Goal: Task Accomplishment & Management: Complete application form

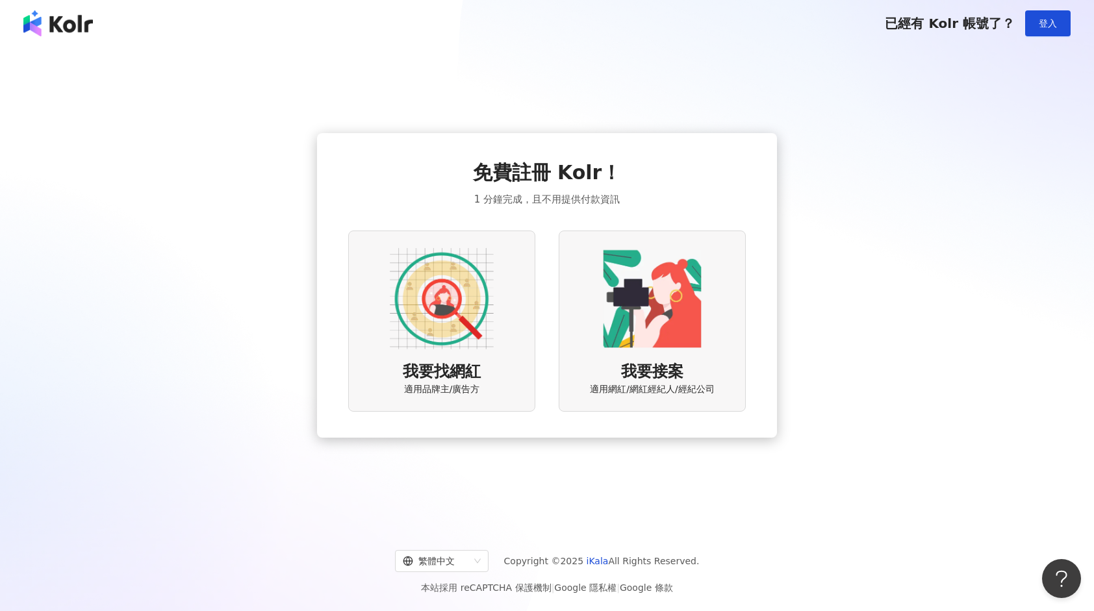
click at [488, 316] on img at bounding box center [442, 299] width 104 height 104
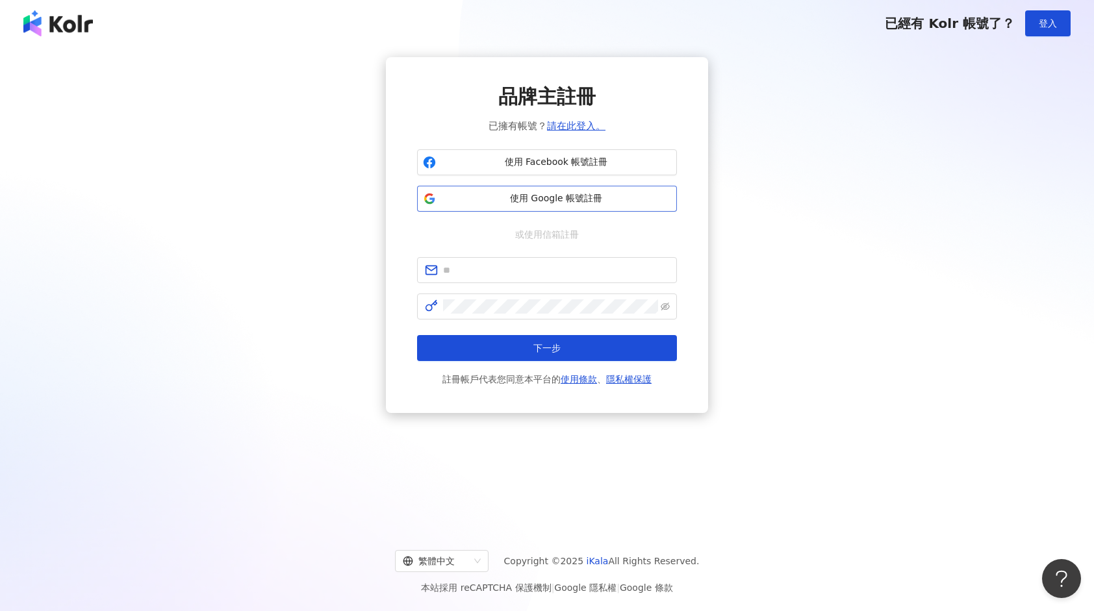
click at [492, 197] on span "使用 Google 帳號註冊" at bounding box center [556, 198] width 230 height 13
click at [552, 201] on span "使用 Google 帳號註冊" at bounding box center [556, 198] width 230 height 13
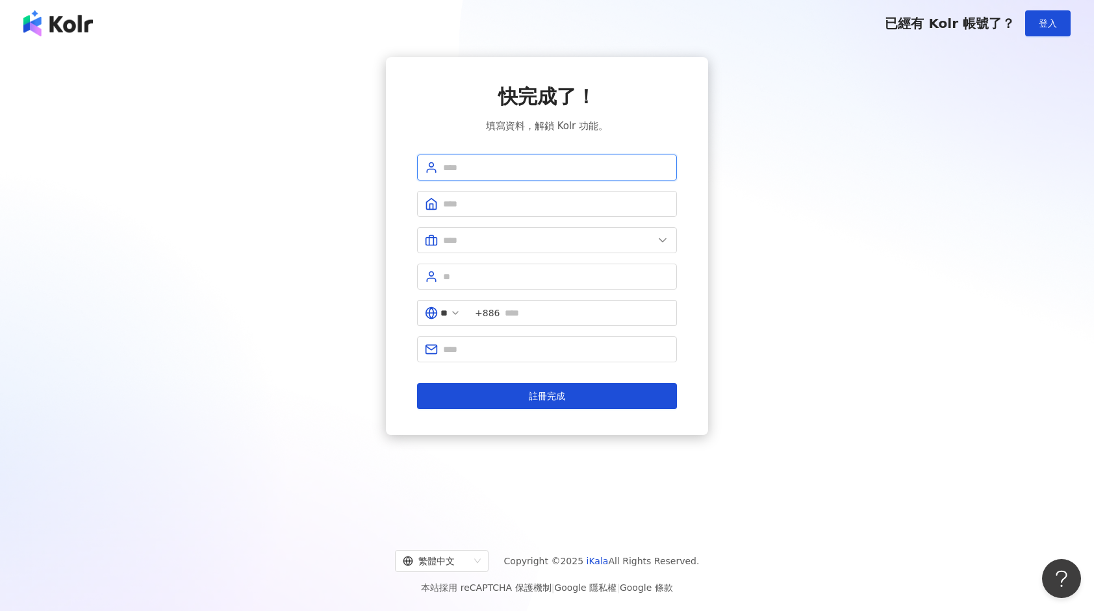
click at [521, 168] on input "text" at bounding box center [556, 167] width 226 height 14
type input "***"
click at [529, 314] on input "text" at bounding box center [587, 313] width 164 height 14
type input "*"
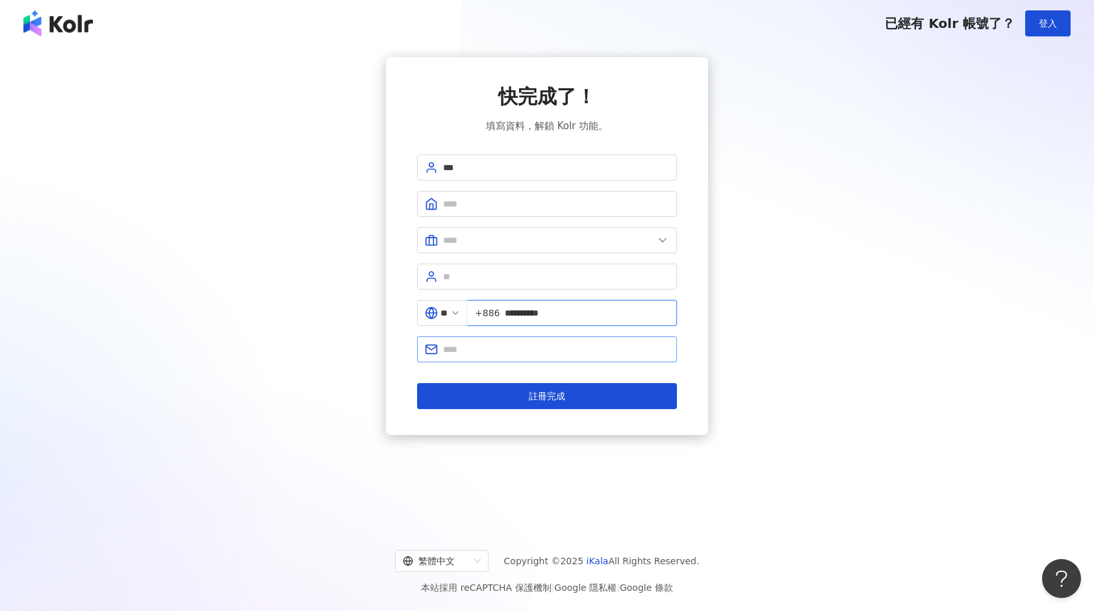
type input "**********"
click at [530, 351] on input "text" at bounding box center [556, 349] width 226 height 14
type input "**********"
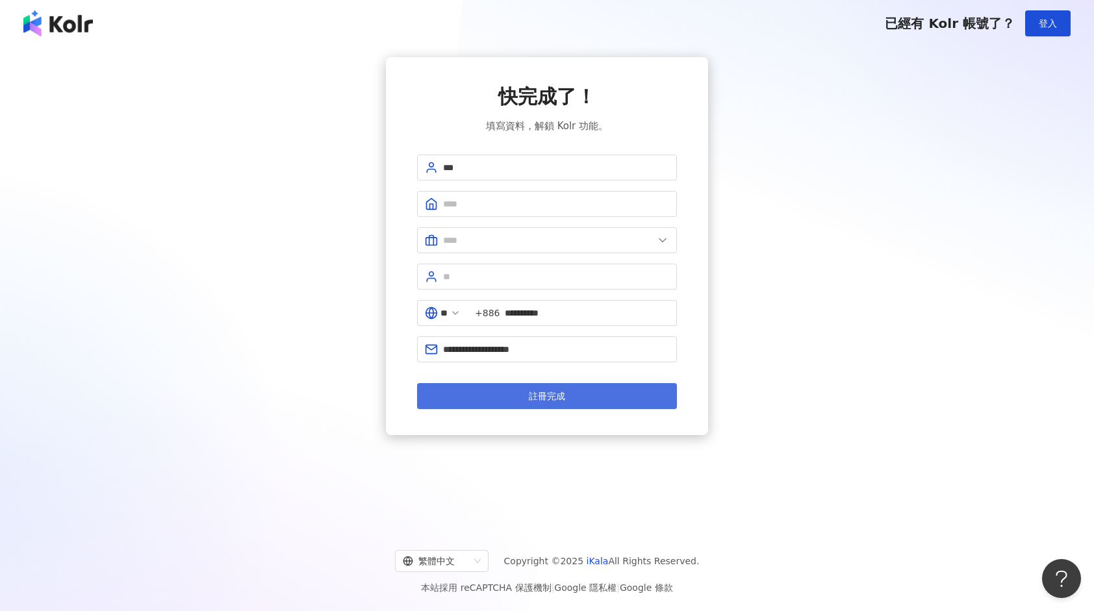
click at [493, 389] on button "註冊完成" at bounding box center [547, 396] width 260 height 26
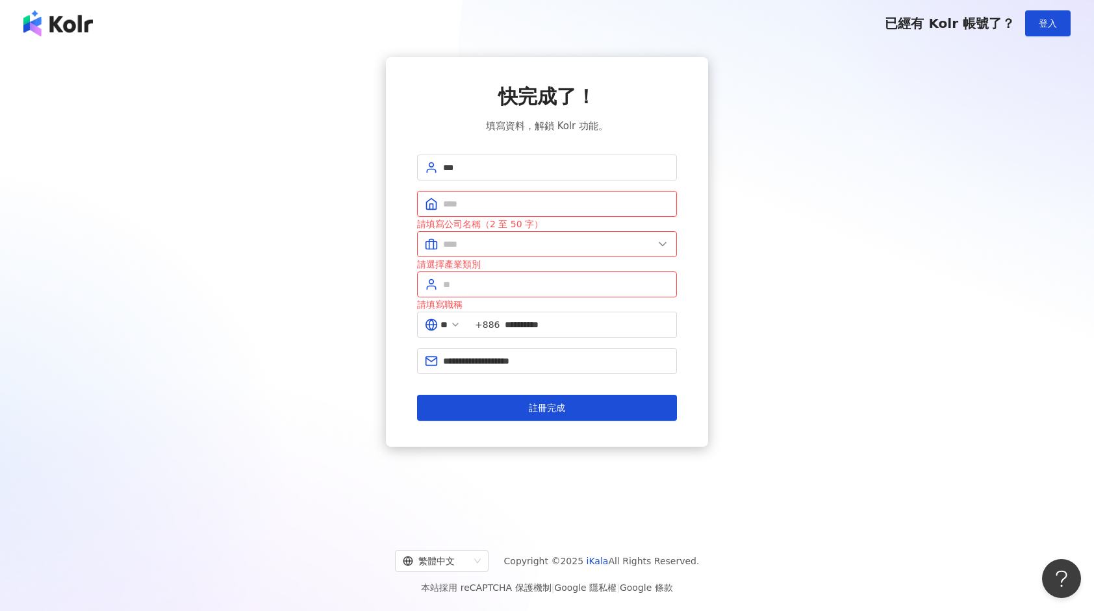
click at [486, 204] on input "text" at bounding box center [556, 204] width 226 height 14
type input "*"
type input "**"
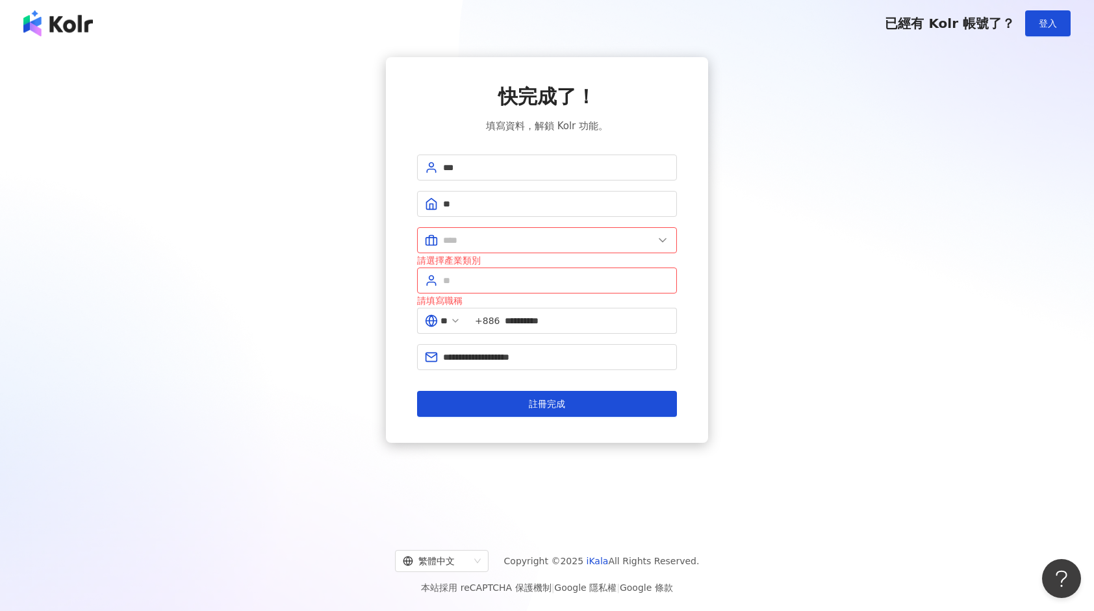
click at [492, 258] on div "請選擇產業類別" at bounding box center [547, 260] width 260 height 14
click at [501, 242] on input "text" at bounding box center [548, 240] width 210 height 14
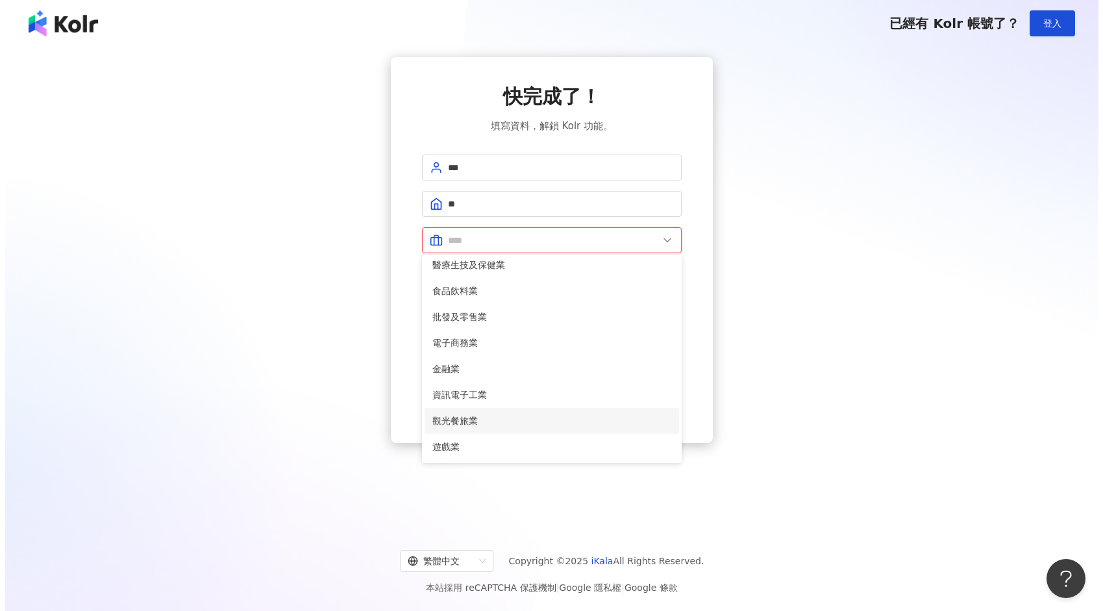
scroll to position [5, 0]
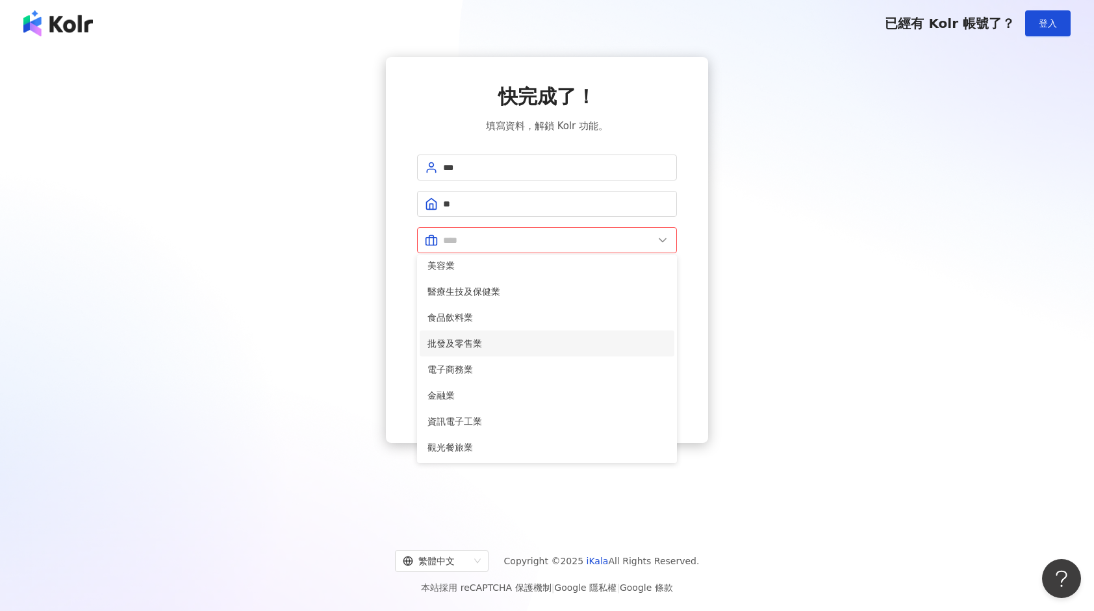
click at [512, 345] on span "批發及零售業" at bounding box center [546, 343] width 239 height 14
type input "******"
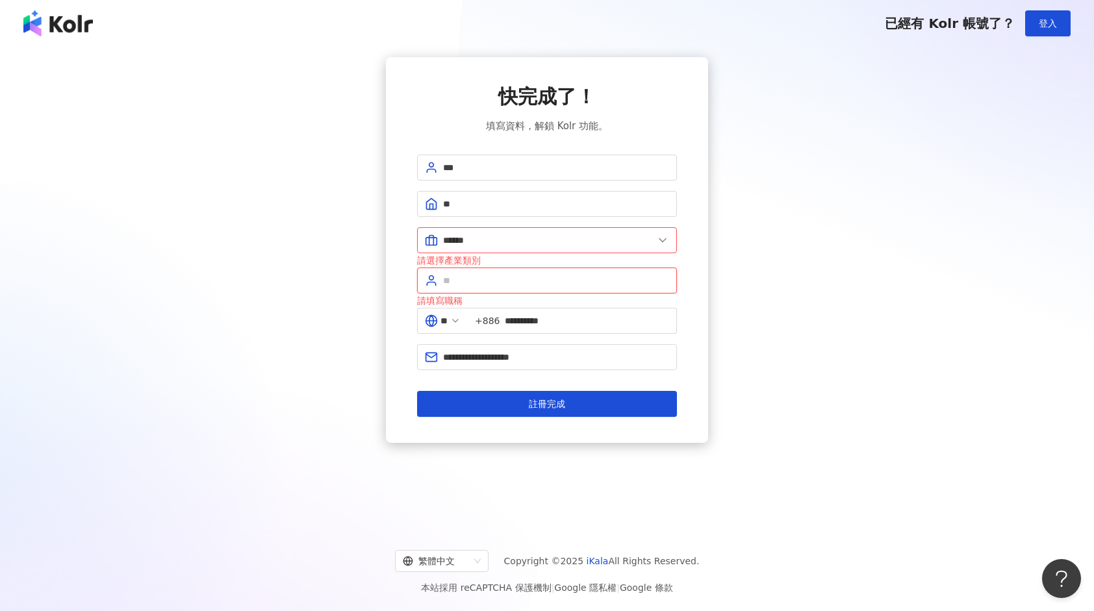
click at [462, 280] on input "text" at bounding box center [556, 280] width 226 height 14
type input "**"
click at [638, 399] on button "註冊完成" at bounding box center [547, 404] width 260 height 26
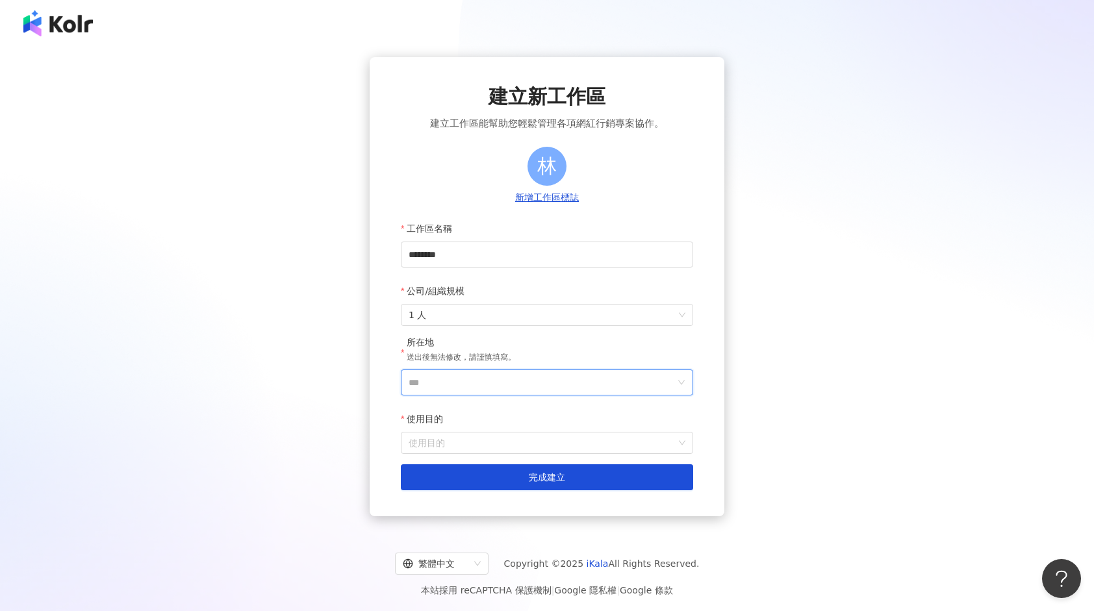
click at [455, 388] on input "***" at bounding box center [541, 382] width 266 height 25
click at [627, 197] on div "台灣" at bounding box center [621, 199] width 125 height 23
click at [475, 444] on input "使用目的" at bounding box center [546, 442] width 277 height 21
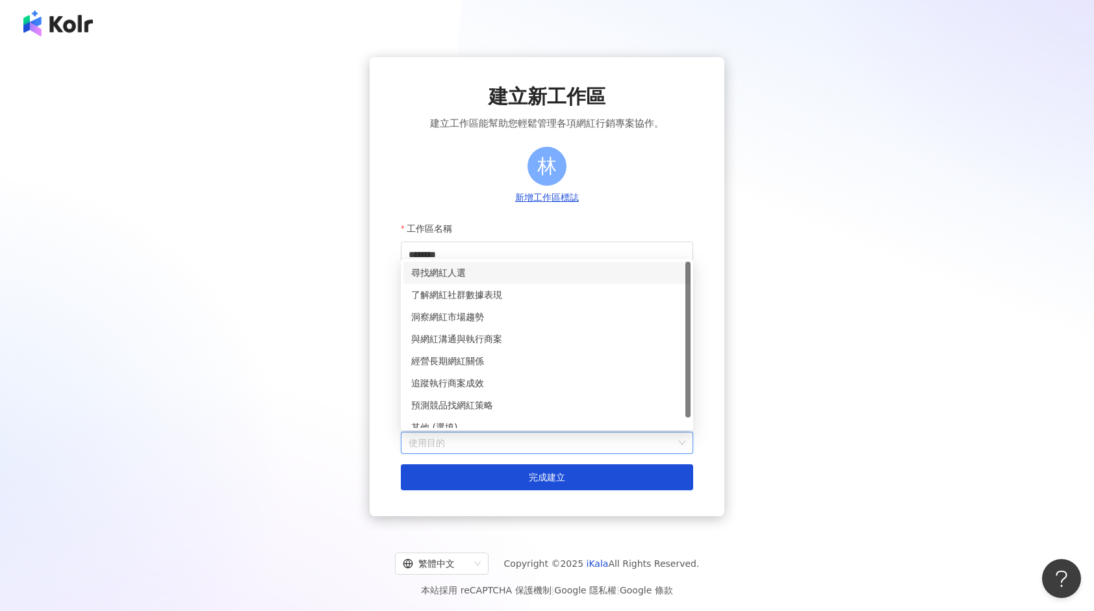
click at [491, 270] on div "尋找網紅人選" at bounding box center [546, 273] width 271 height 14
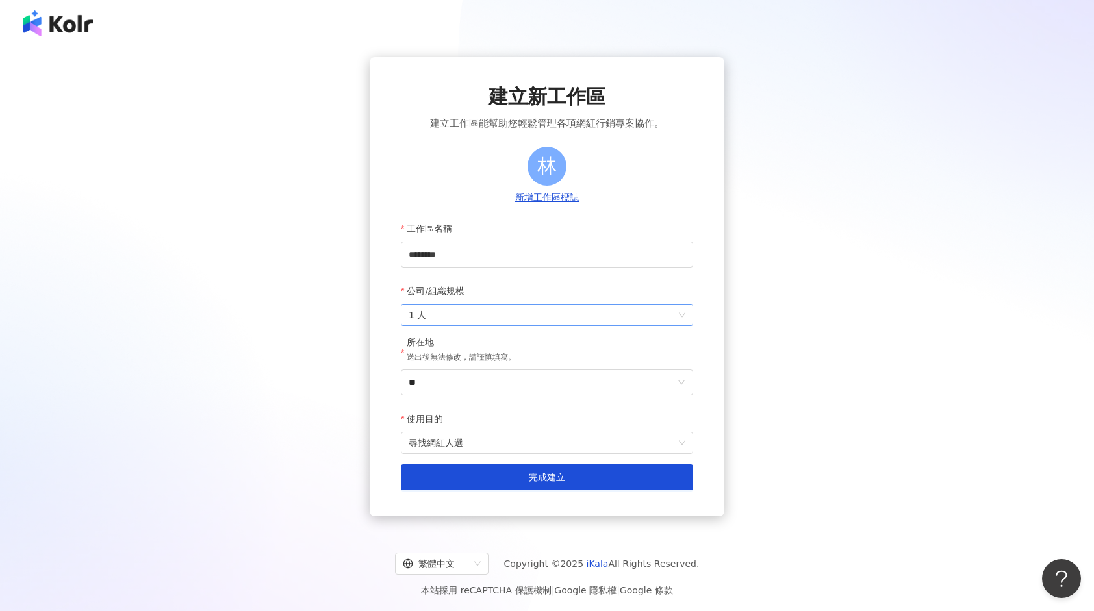
click at [486, 313] on span "1 人" at bounding box center [546, 315] width 277 height 21
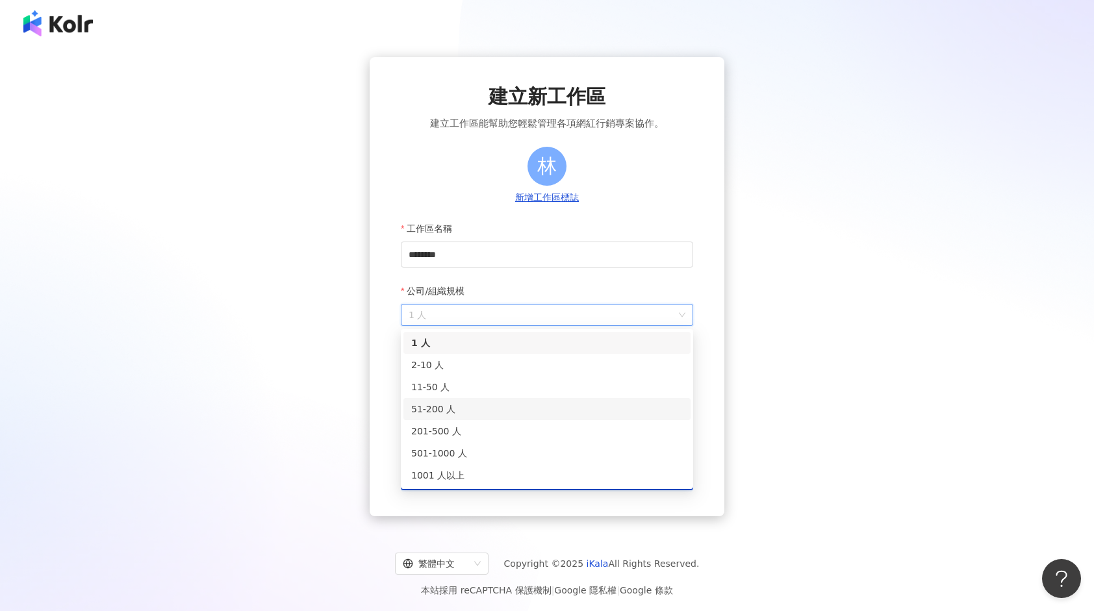
click at [452, 413] on div "51-200 人" at bounding box center [546, 409] width 271 height 14
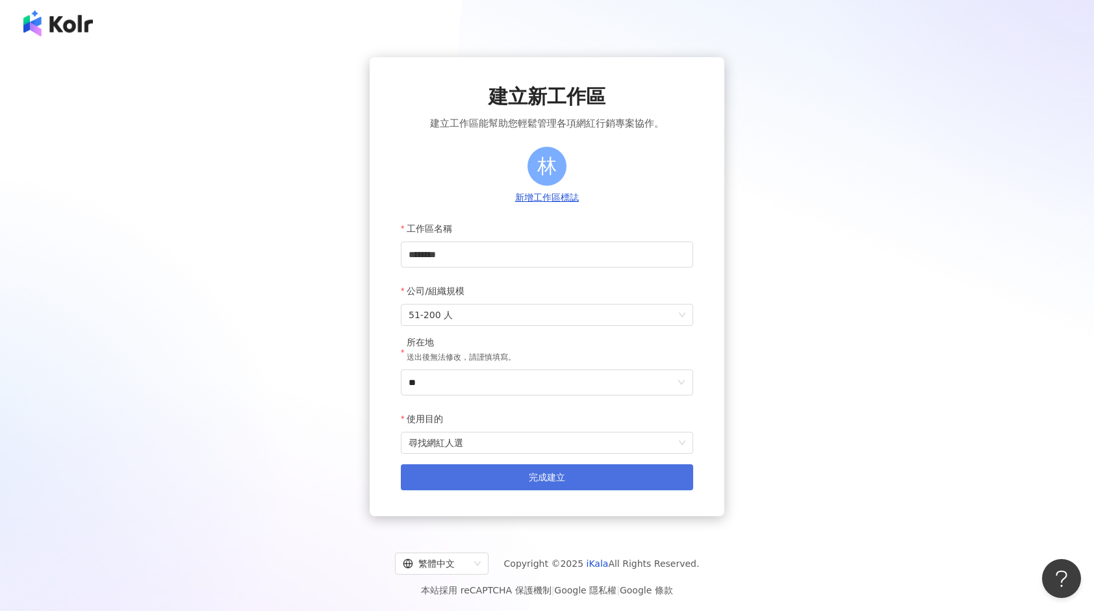
click at [448, 466] on button "完成建立" at bounding box center [547, 477] width 292 height 26
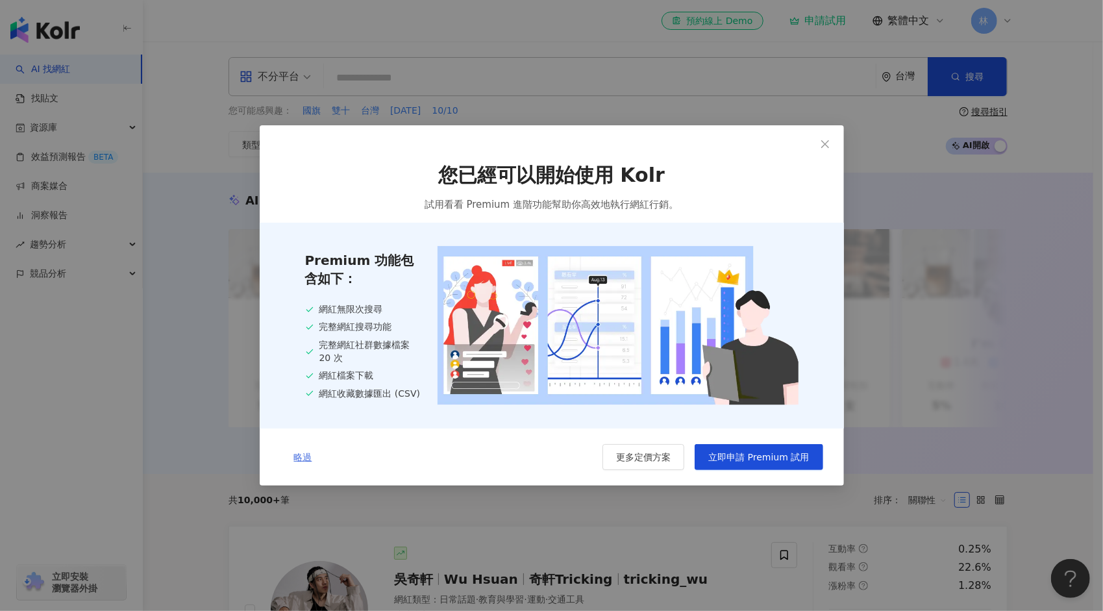
click at [305, 453] on span "略過" at bounding box center [303, 457] width 18 height 10
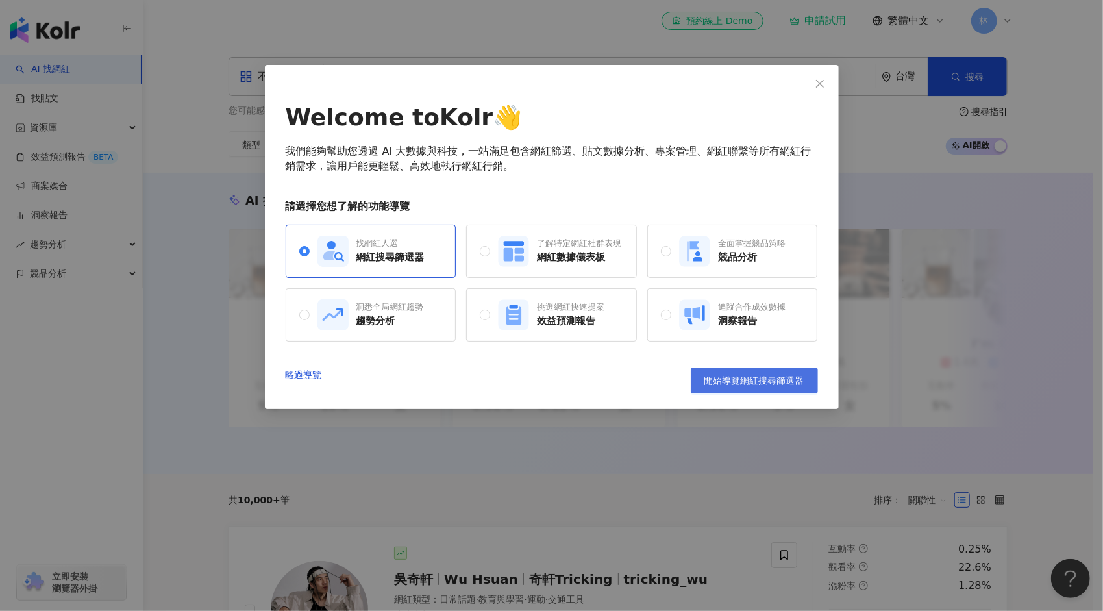
click at [748, 381] on span "開始導覽網紅搜尋篩選器" at bounding box center [755, 380] width 100 height 10
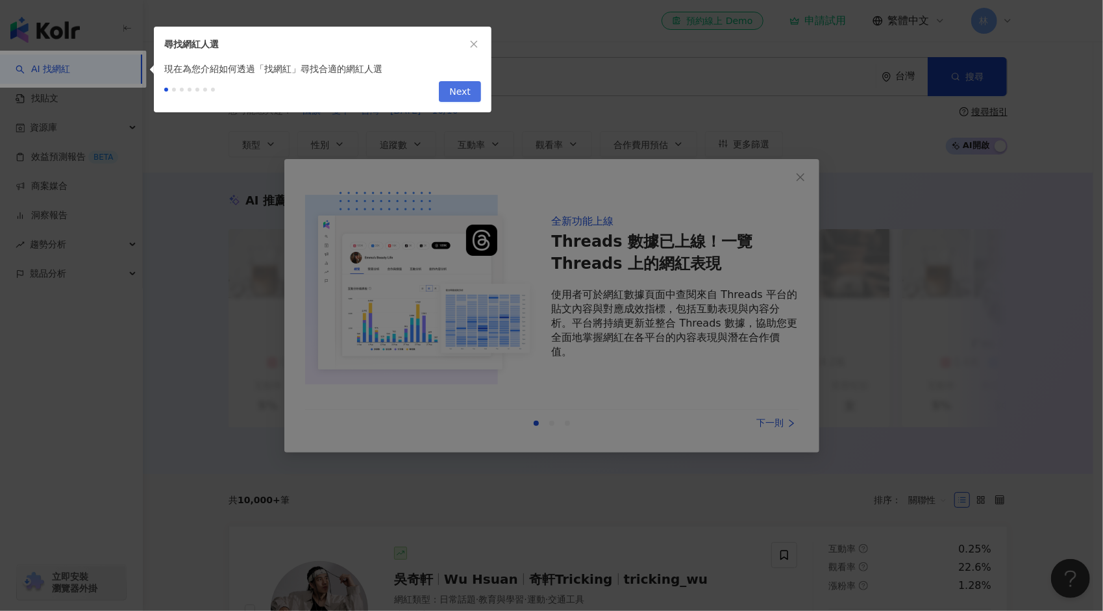
click at [455, 99] on span "Next" at bounding box center [459, 92] width 21 height 21
type input "*********"
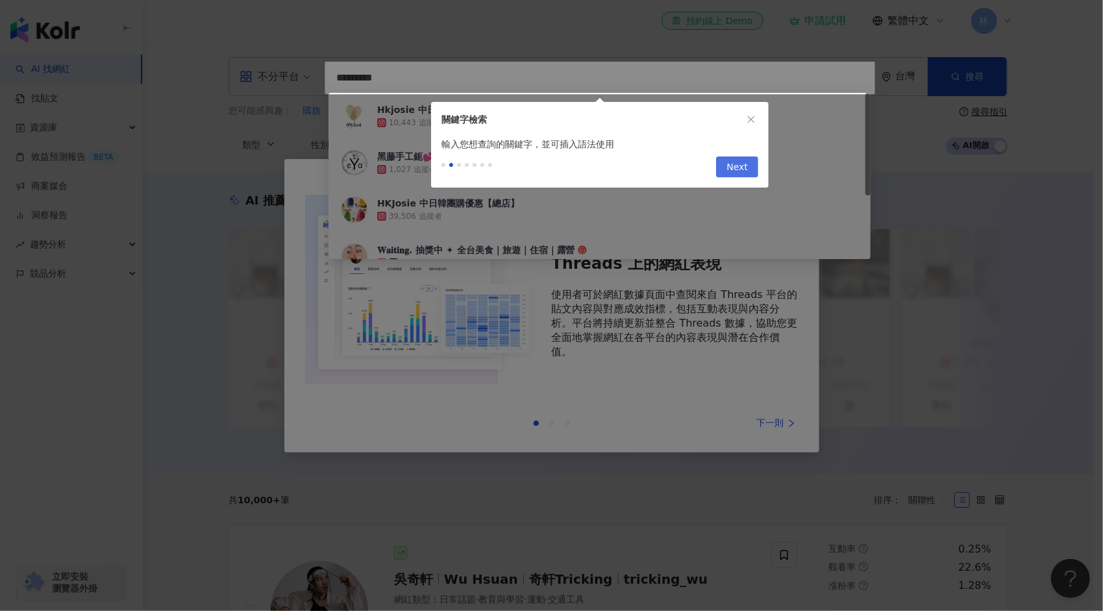
click at [745, 162] on span "Next" at bounding box center [737, 167] width 21 height 21
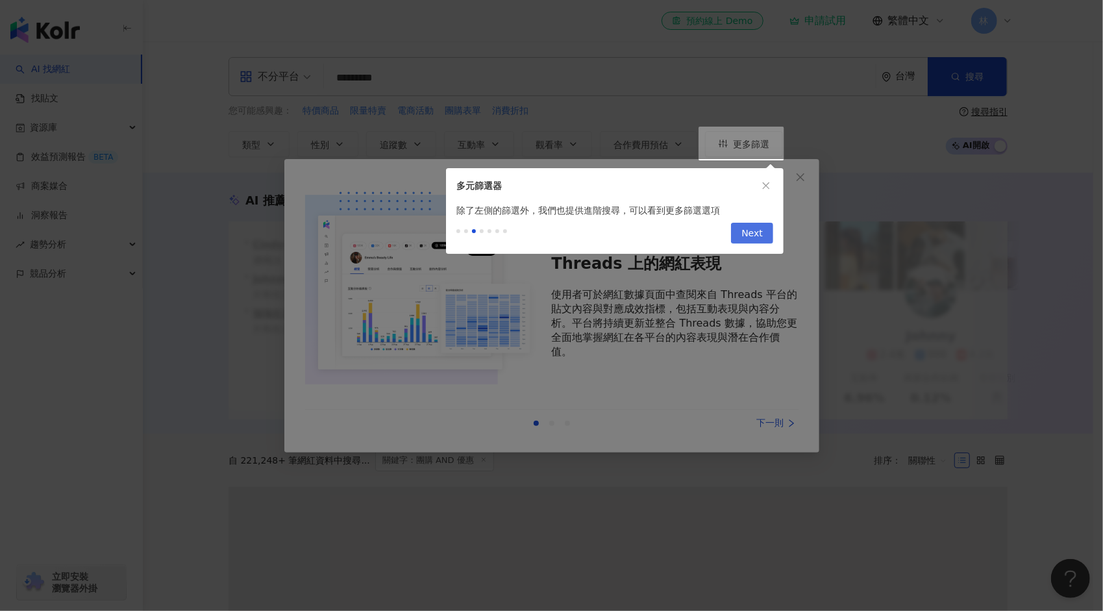
click at [748, 238] on span "Next" at bounding box center [752, 233] width 21 height 21
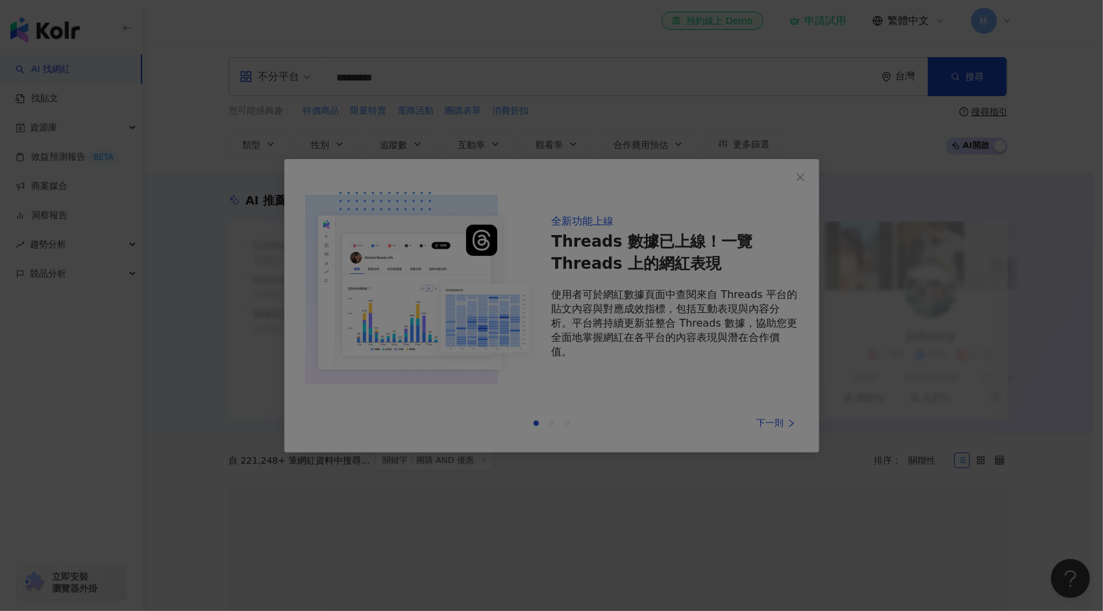
click at [755, 282] on div at bounding box center [551, 305] width 1103 height 611
click at [764, 423] on div at bounding box center [551, 305] width 1103 height 611
click at [801, 177] on div at bounding box center [551, 305] width 1103 height 611
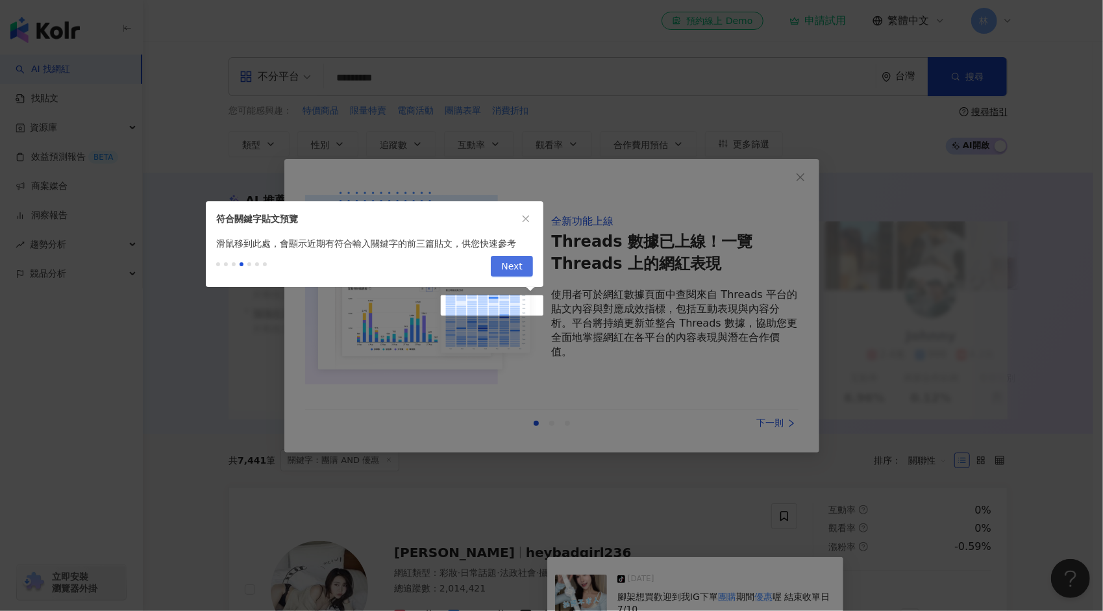
click at [522, 264] on span "Next" at bounding box center [511, 266] width 21 height 21
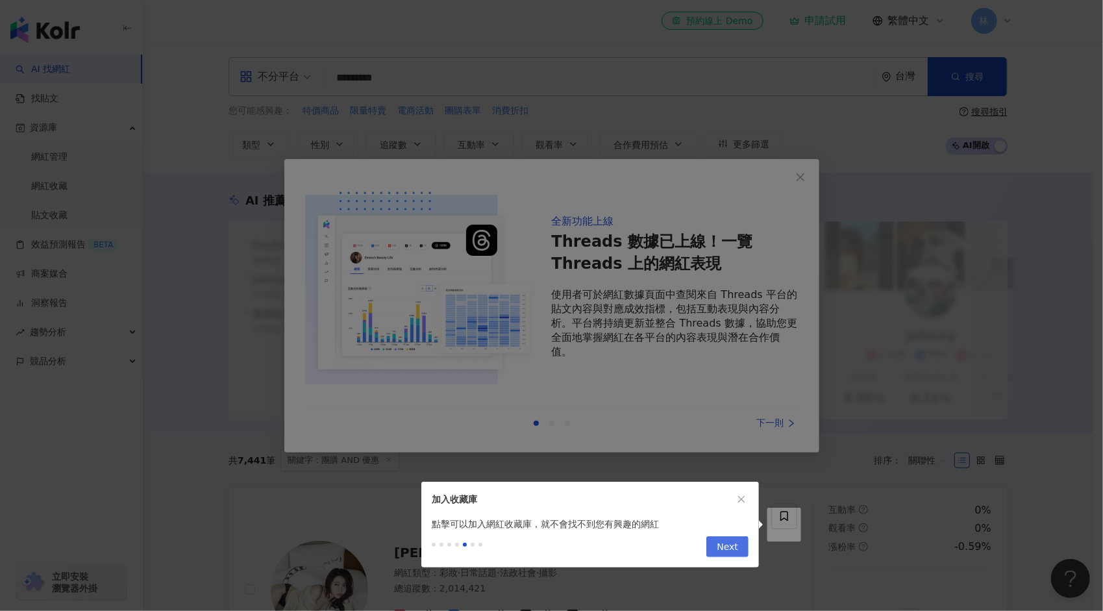
click at [725, 544] on span "Next" at bounding box center [727, 547] width 21 height 21
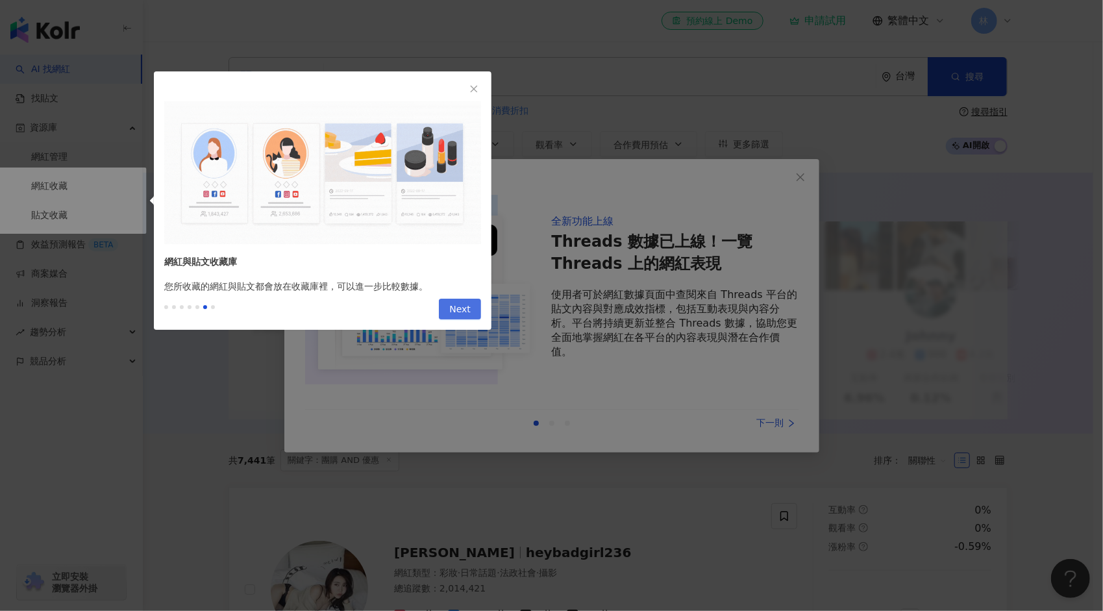
click at [458, 310] on span "Next" at bounding box center [459, 309] width 21 height 21
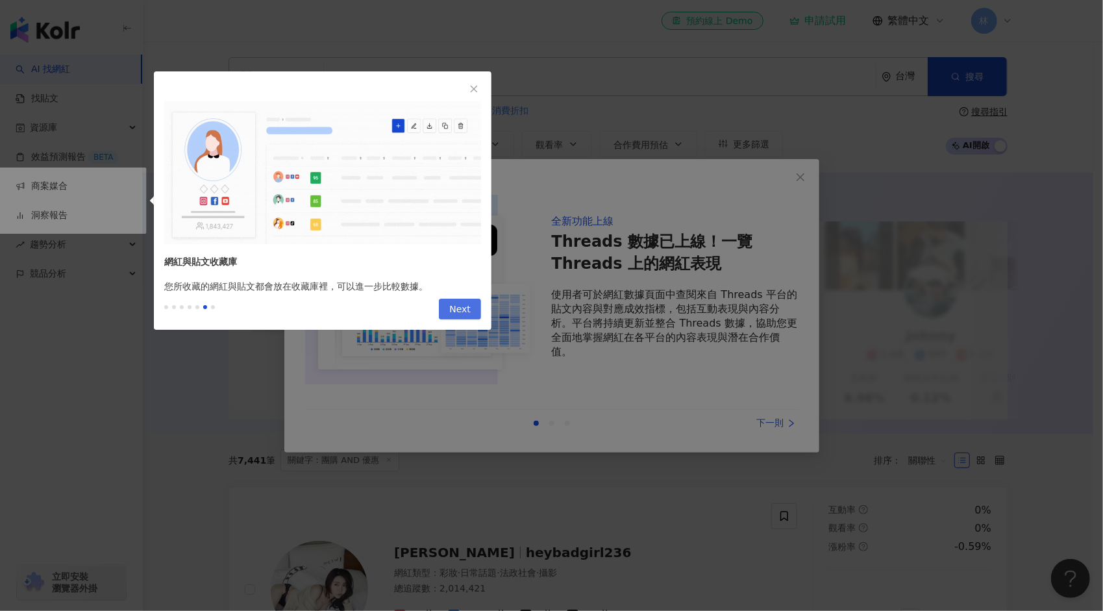
click at [466, 308] on span "Next" at bounding box center [459, 309] width 21 height 21
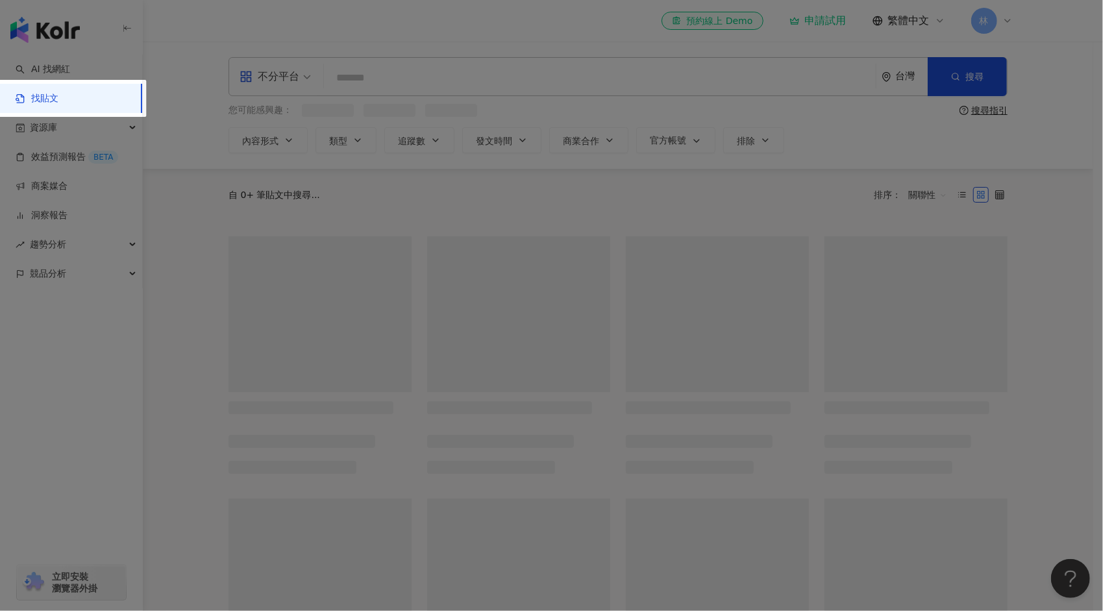
click at [466, 308] on div at bounding box center [551, 305] width 1103 height 611
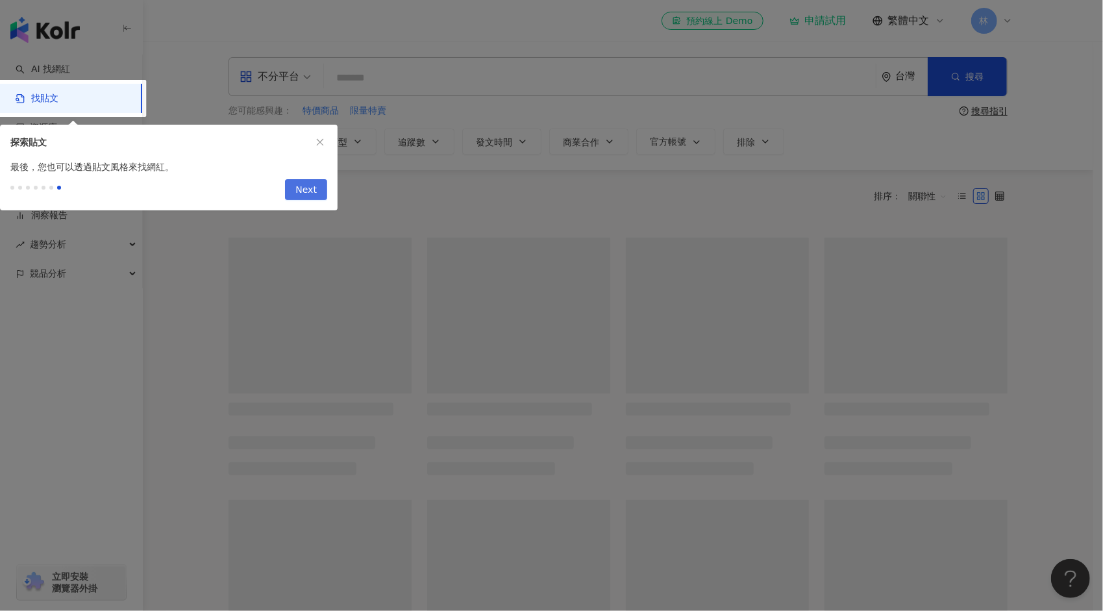
click at [300, 190] on span "Next" at bounding box center [305, 190] width 21 height 21
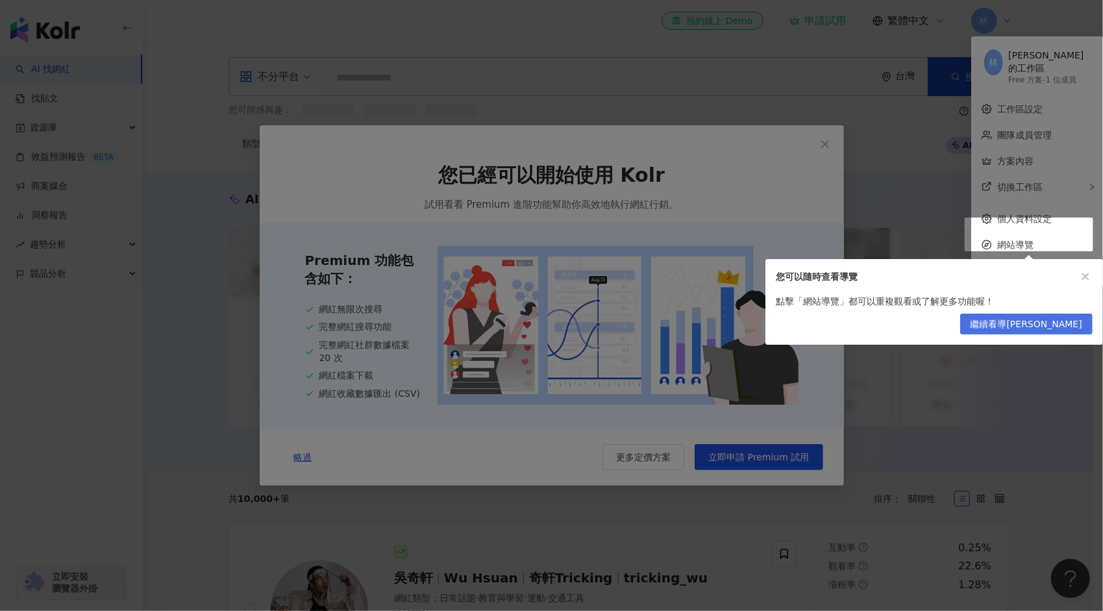
click at [1052, 325] on span "繼續看導覽" at bounding box center [1027, 324] width 112 height 21
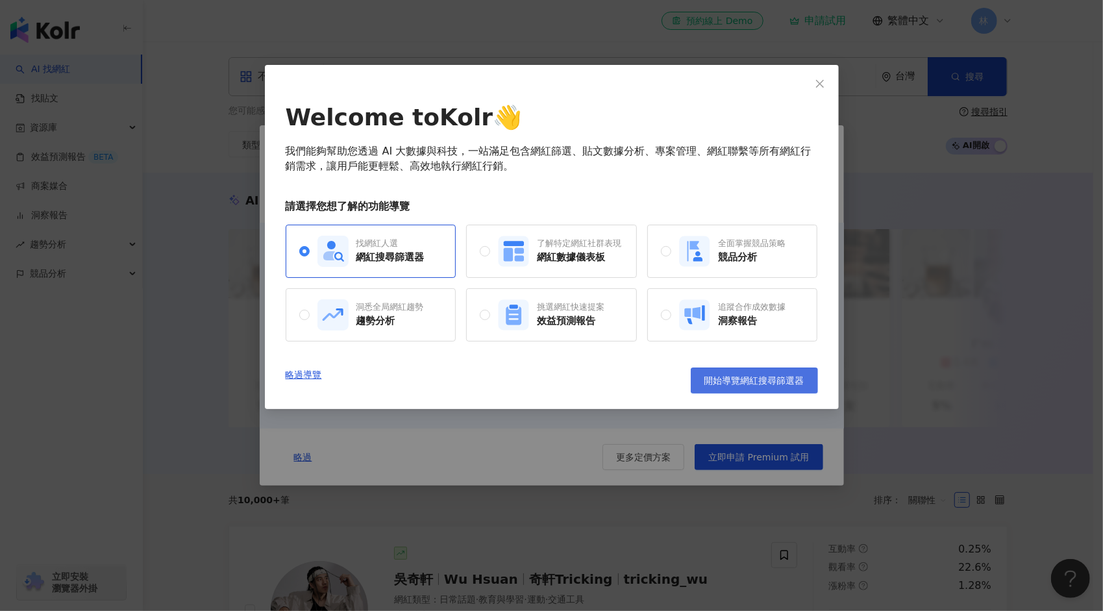
click at [708, 384] on span "開始導覽網紅搜尋篩選器" at bounding box center [755, 380] width 100 height 10
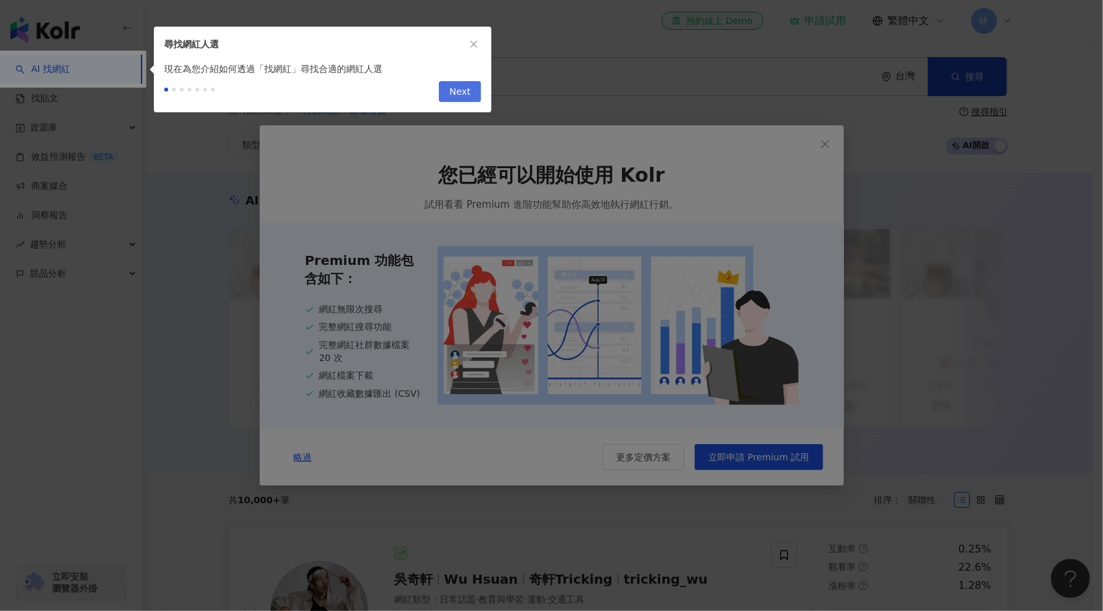
click at [464, 90] on span "Next" at bounding box center [459, 92] width 21 height 21
type input "*********"
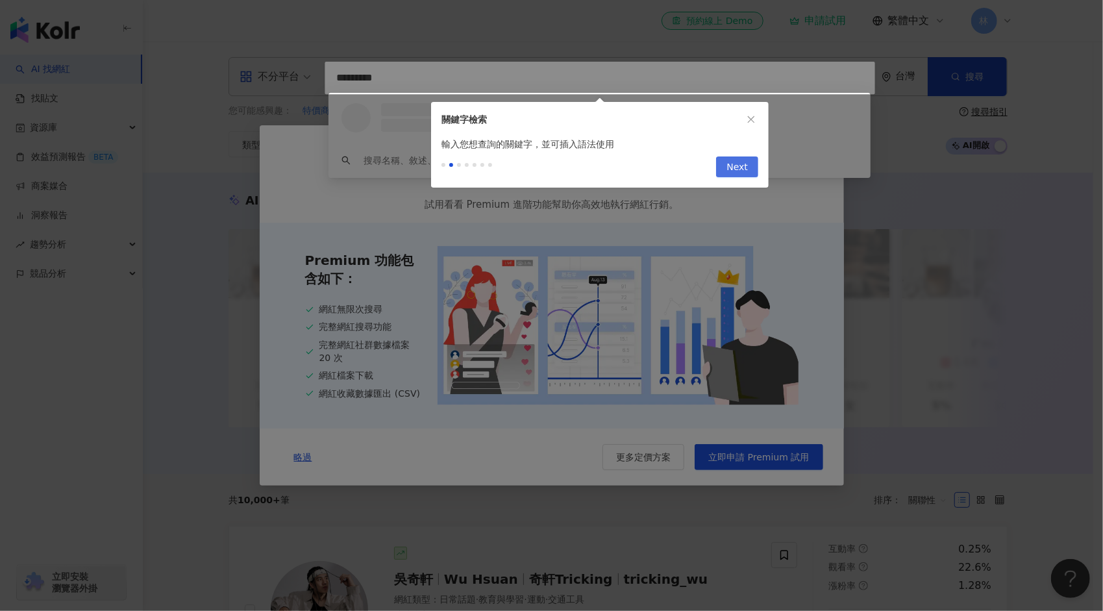
click at [735, 167] on span "Next" at bounding box center [737, 167] width 21 height 21
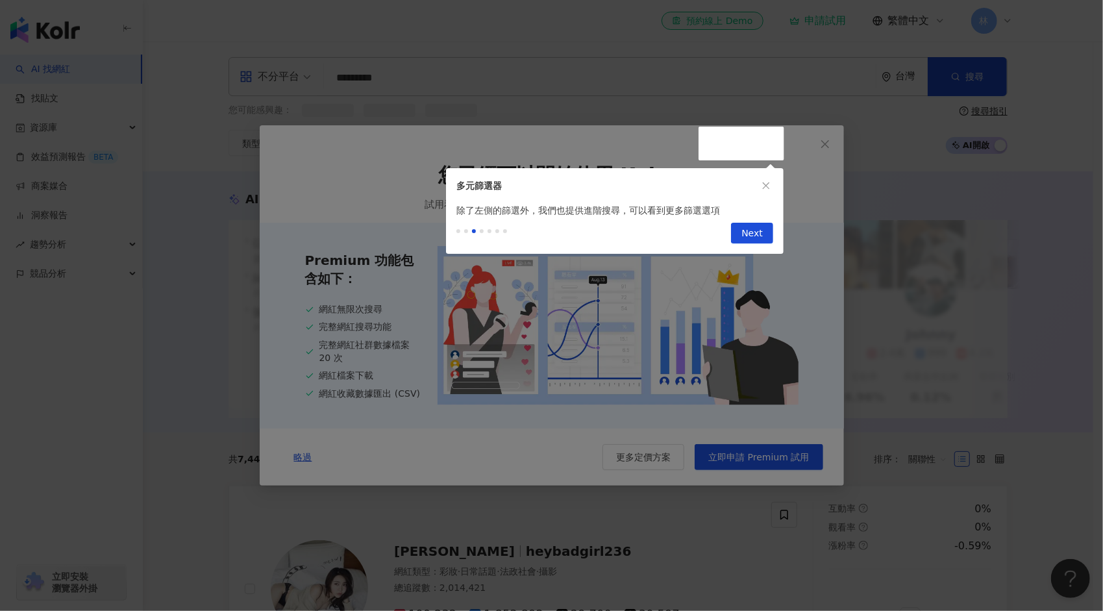
click at [762, 231] on span "Next" at bounding box center [752, 233] width 21 height 21
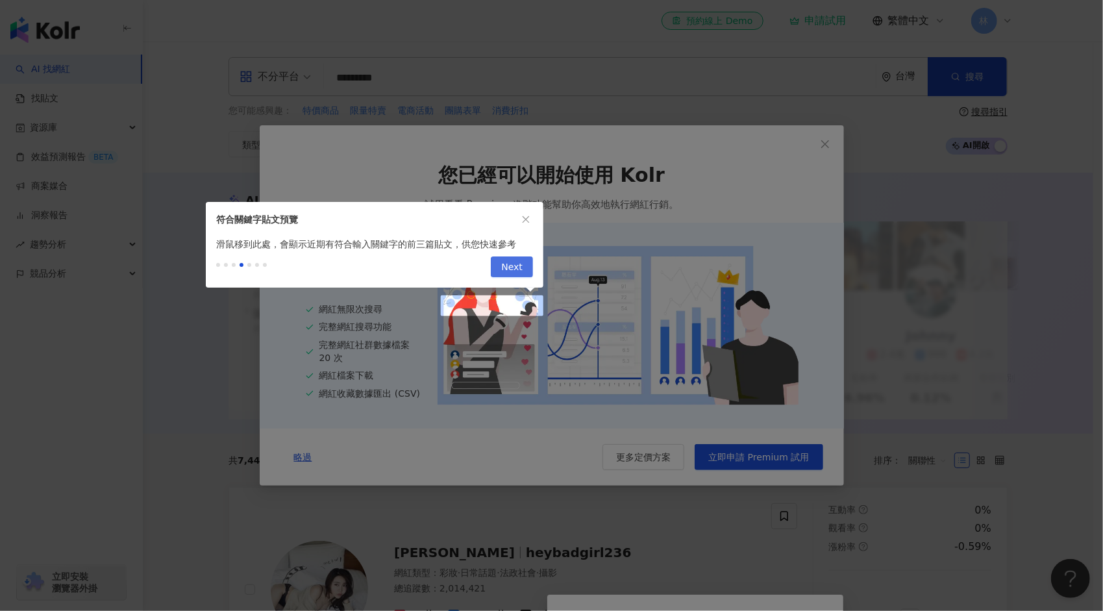
click at [504, 267] on span "Next" at bounding box center [511, 267] width 21 height 21
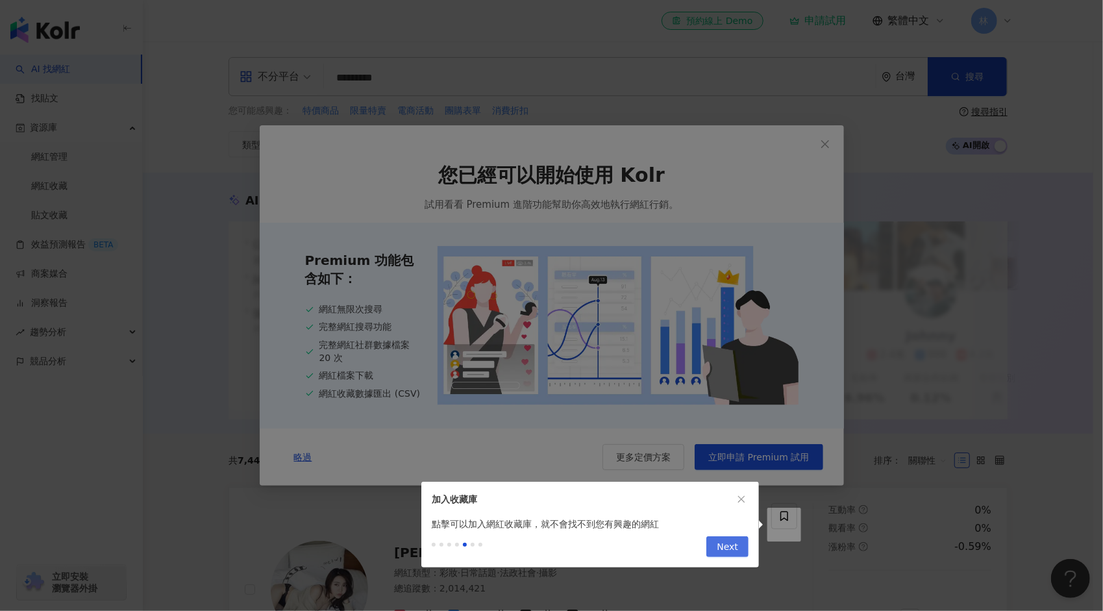
click at [737, 549] on span "Next" at bounding box center [727, 547] width 21 height 21
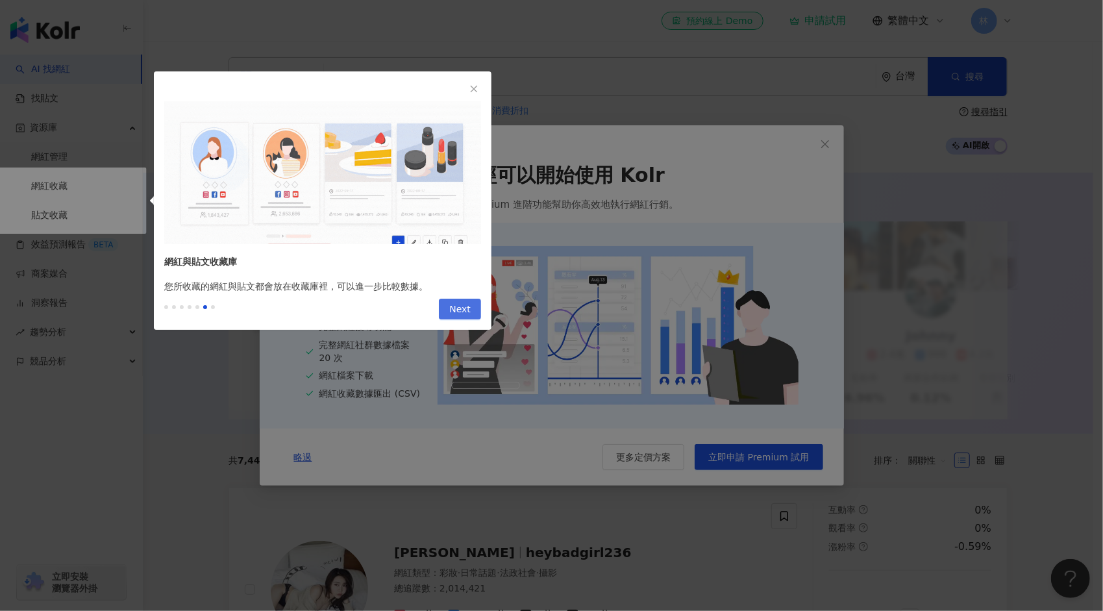
click at [452, 306] on span "Next" at bounding box center [459, 309] width 21 height 21
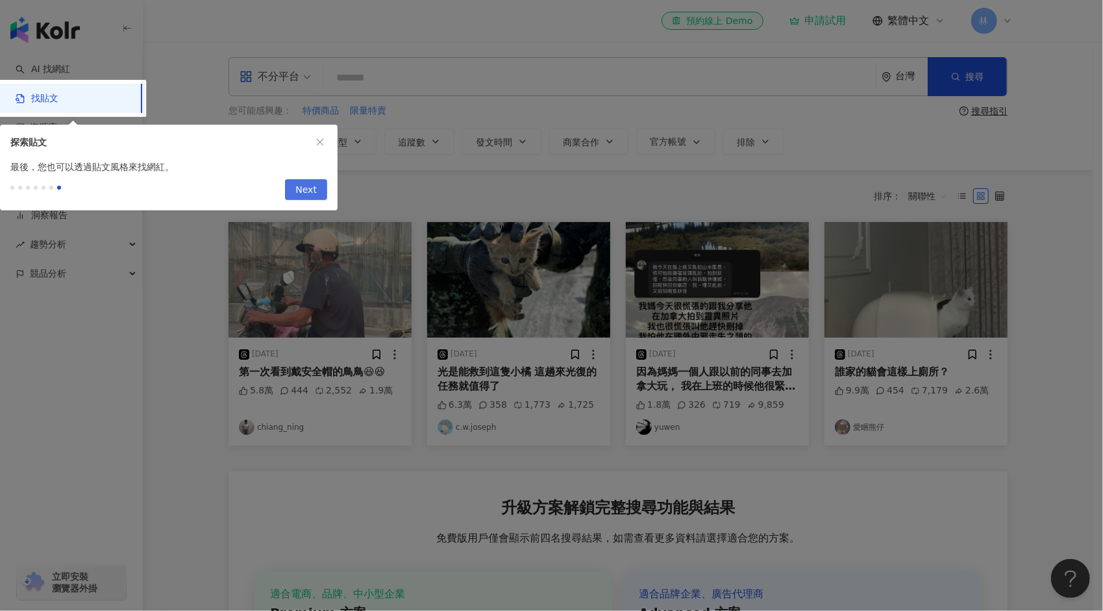
click at [300, 189] on span "Next" at bounding box center [305, 190] width 21 height 21
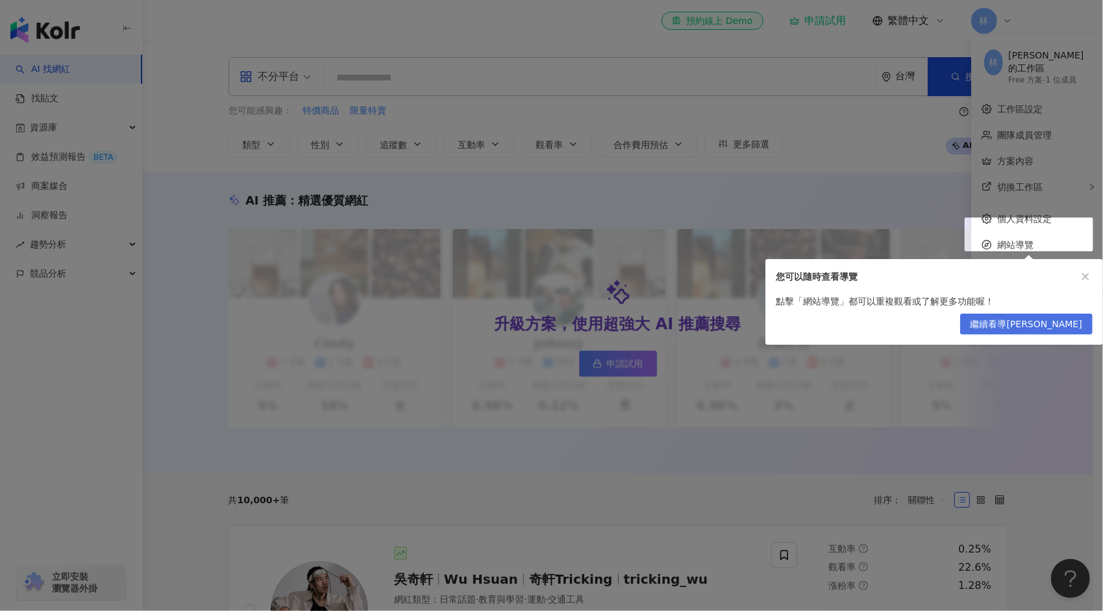
click at [1078, 329] on span "繼續看導覽" at bounding box center [1027, 324] width 112 height 21
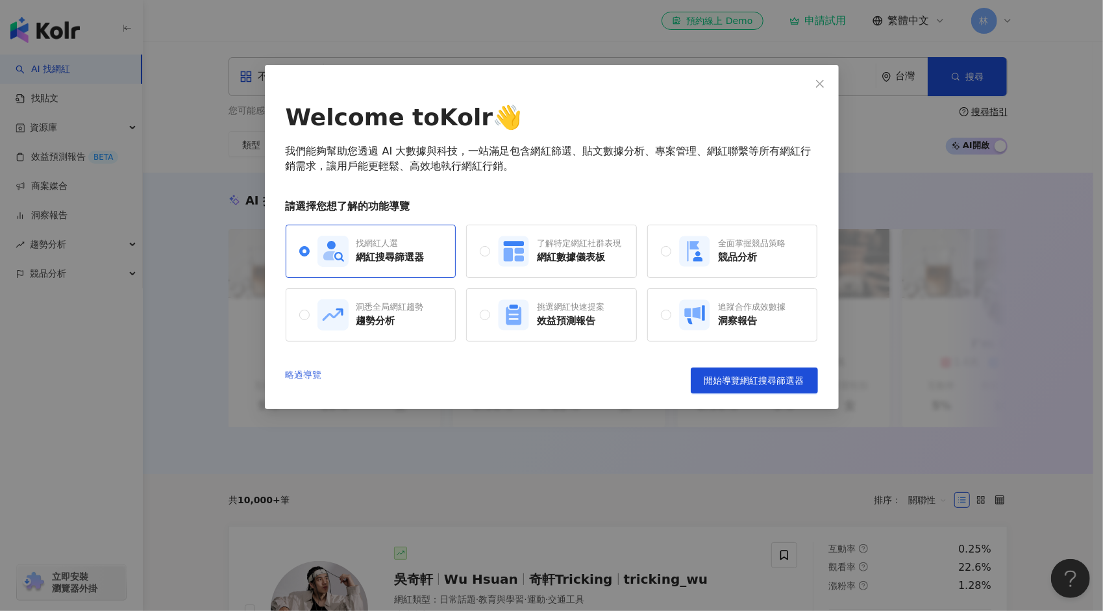
click at [293, 372] on link "略過導覽" at bounding box center [304, 381] width 36 height 26
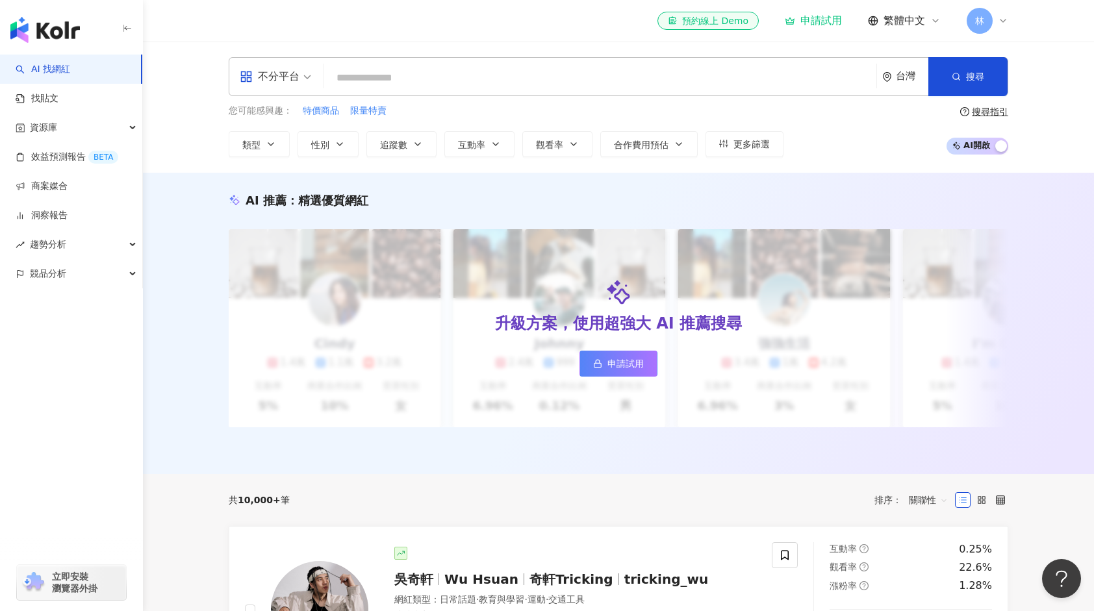
click at [1004, 8] on div "林" at bounding box center [987, 21] width 42 height 26
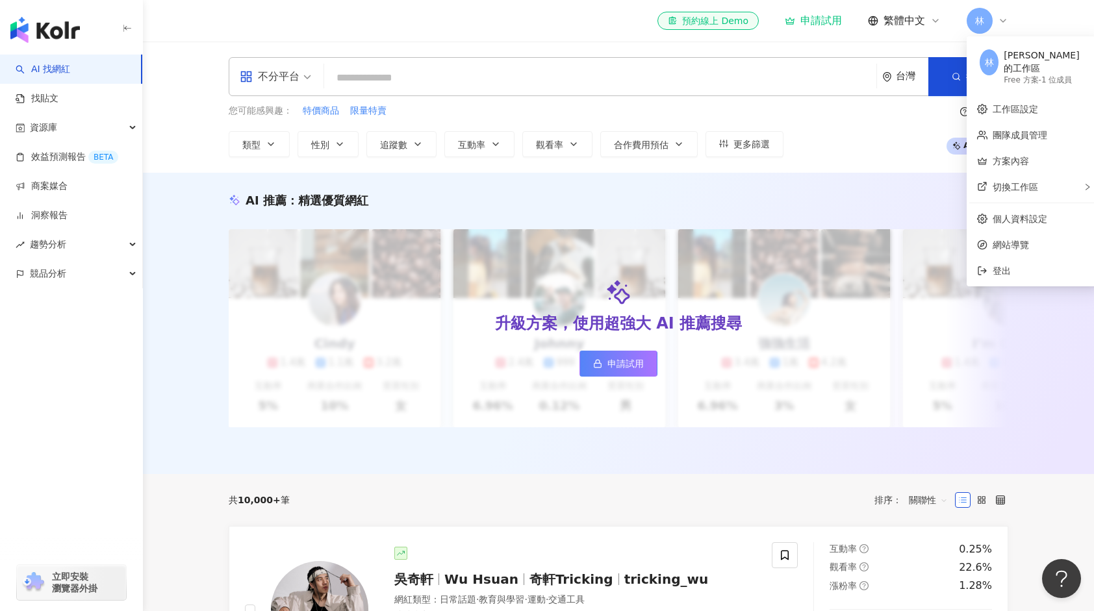
click at [1004, 17] on icon at bounding box center [1002, 21] width 10 height 10
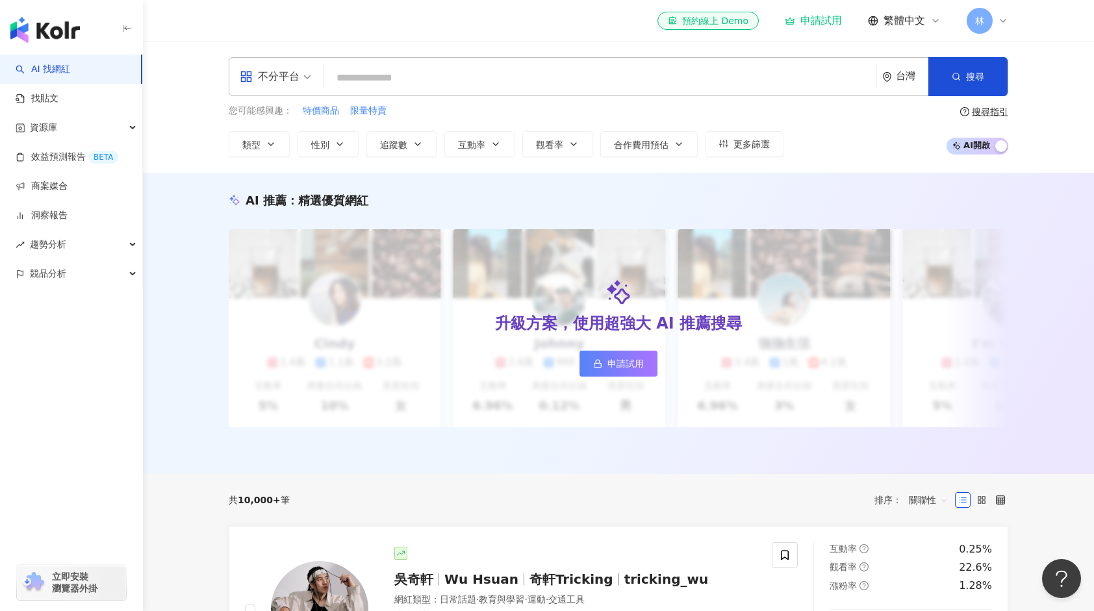
click at [409, 77] on input "search" at bounding box center [600, 78] width 542 height 25
paste input "*******"
type input "*******"
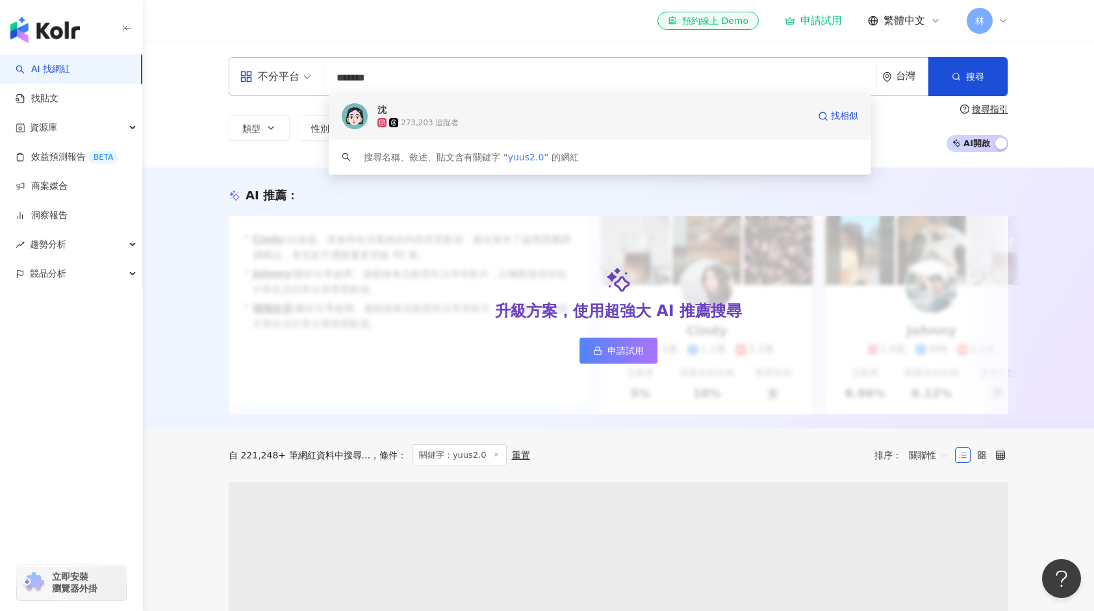
click at [360, 115] on img at bounding box center [355, 116] width 26 height 26
